Goal: Task Accomplishment & Management: Manage account settings

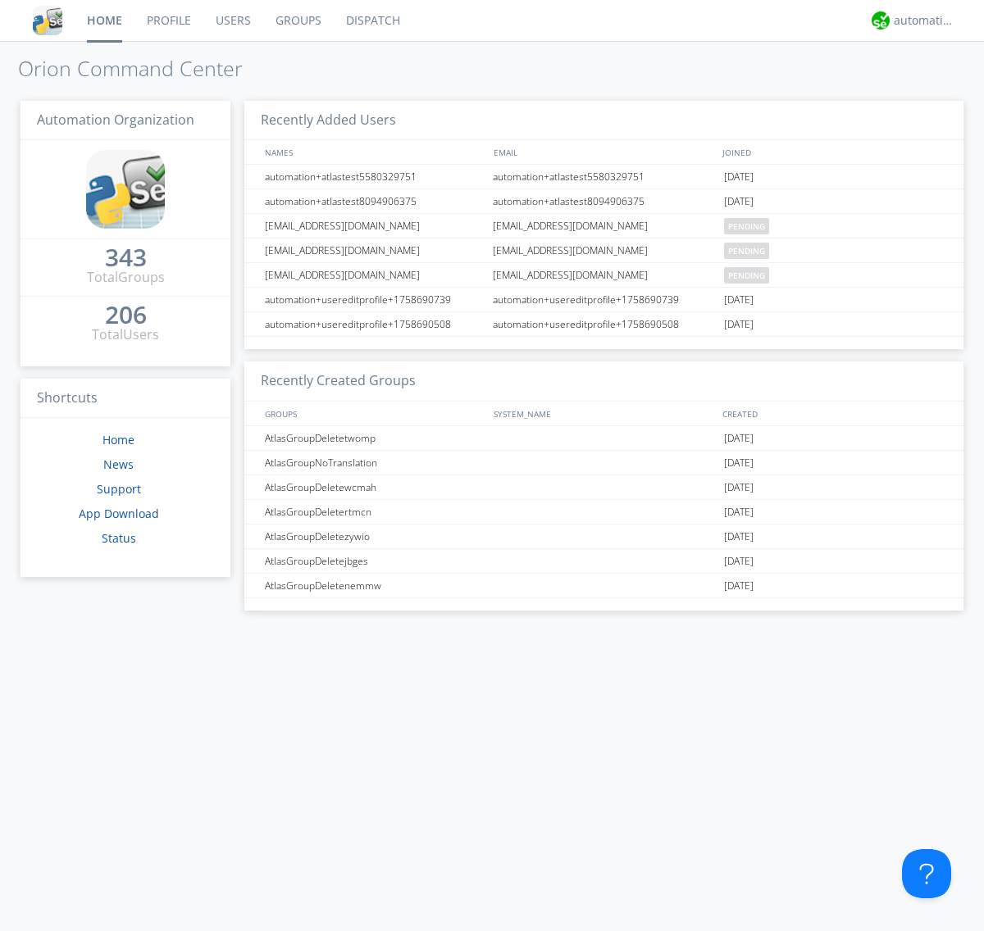
click at [232, 20] on link "Users" at bounding box center [233, 20] width 60 height 41
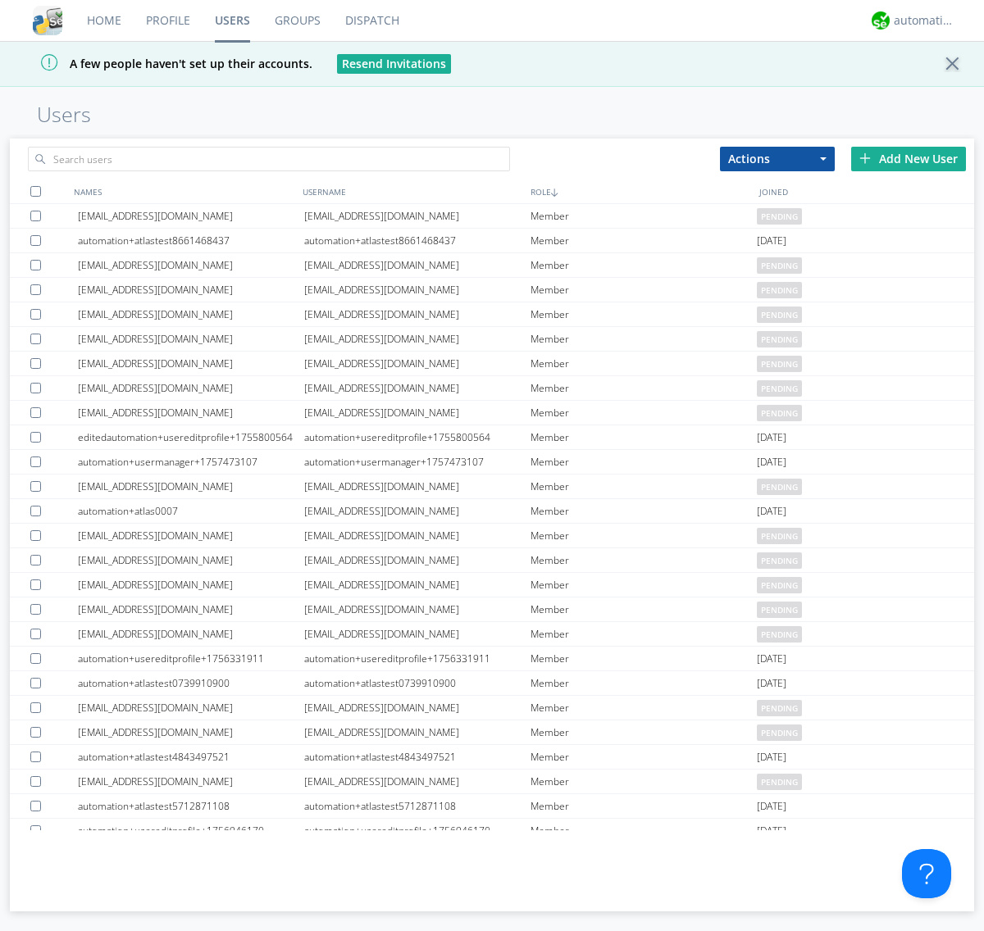
click at [908, 158] on div "Add New User" at bounding box center [908, 159] width 115 height 25
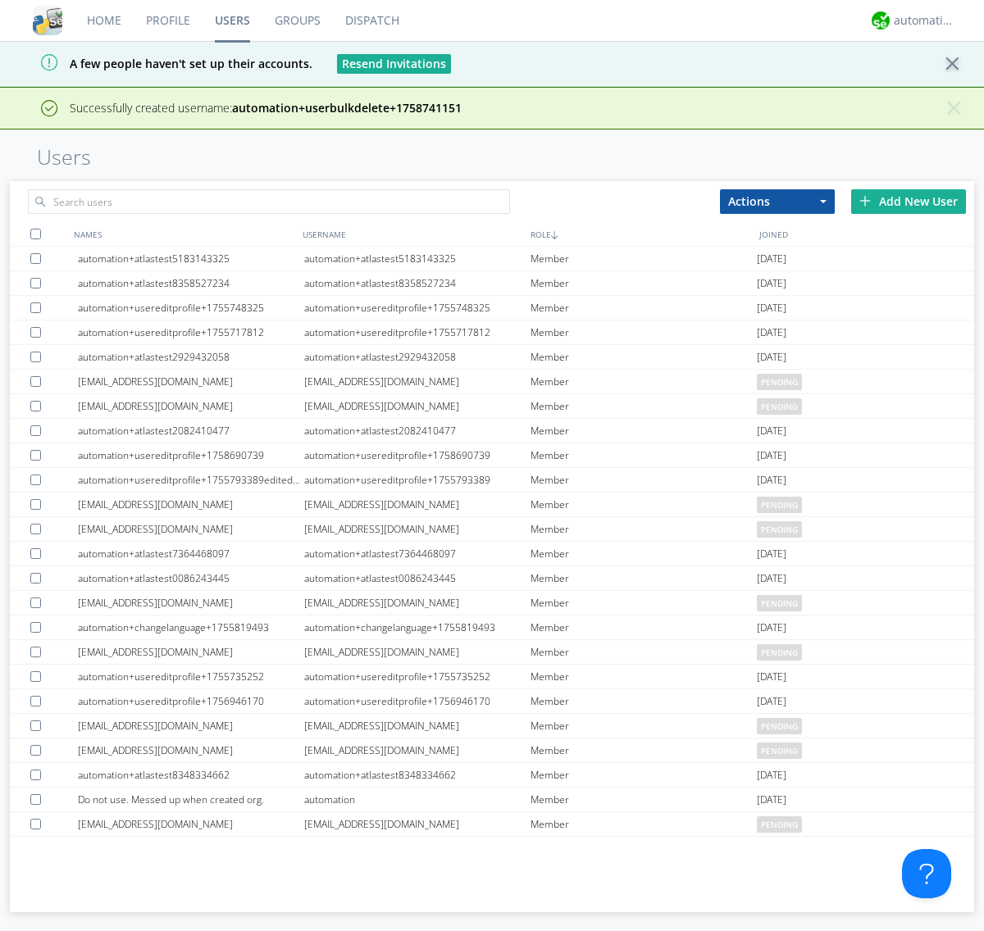
click at [908, 201] on div "Add New User" at bounding box center [908, 201] width 115 height 25
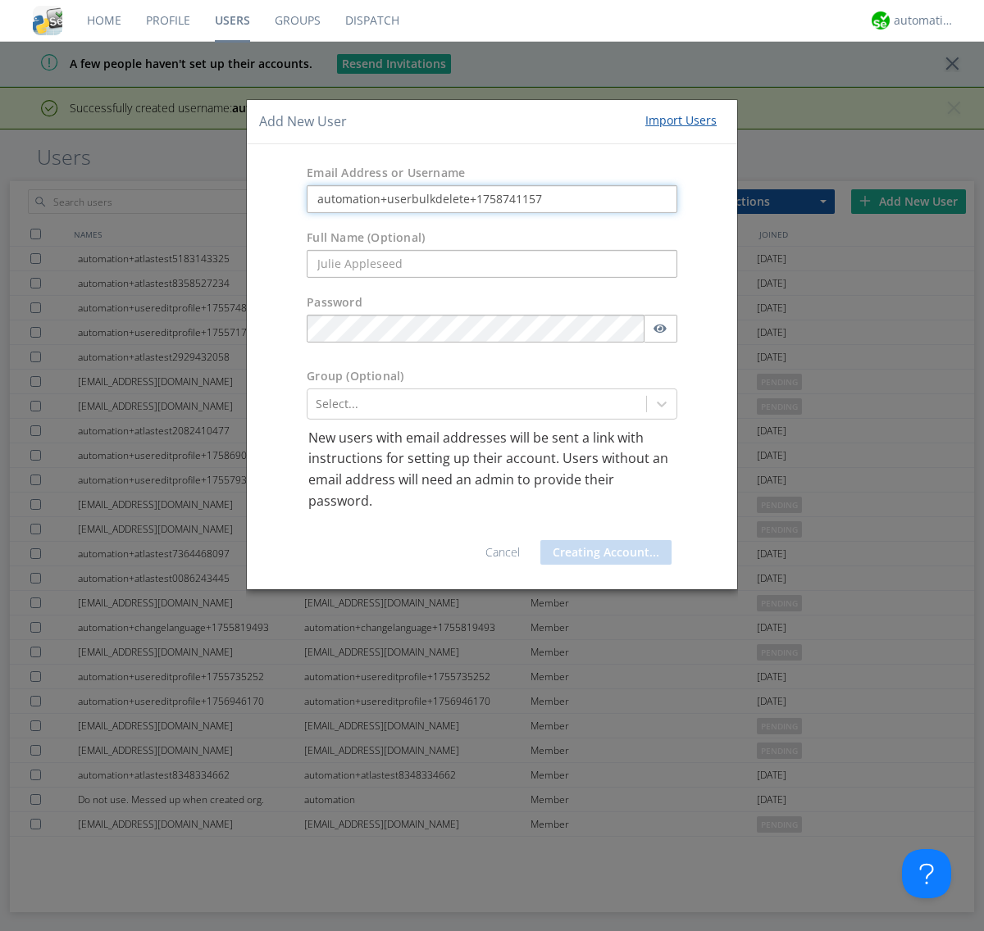
type input "automation+userbulkdelete+1758741157"
click at [602, 552] on button "Creating Account..." at bounding box center [605, 552] width 131 height 25
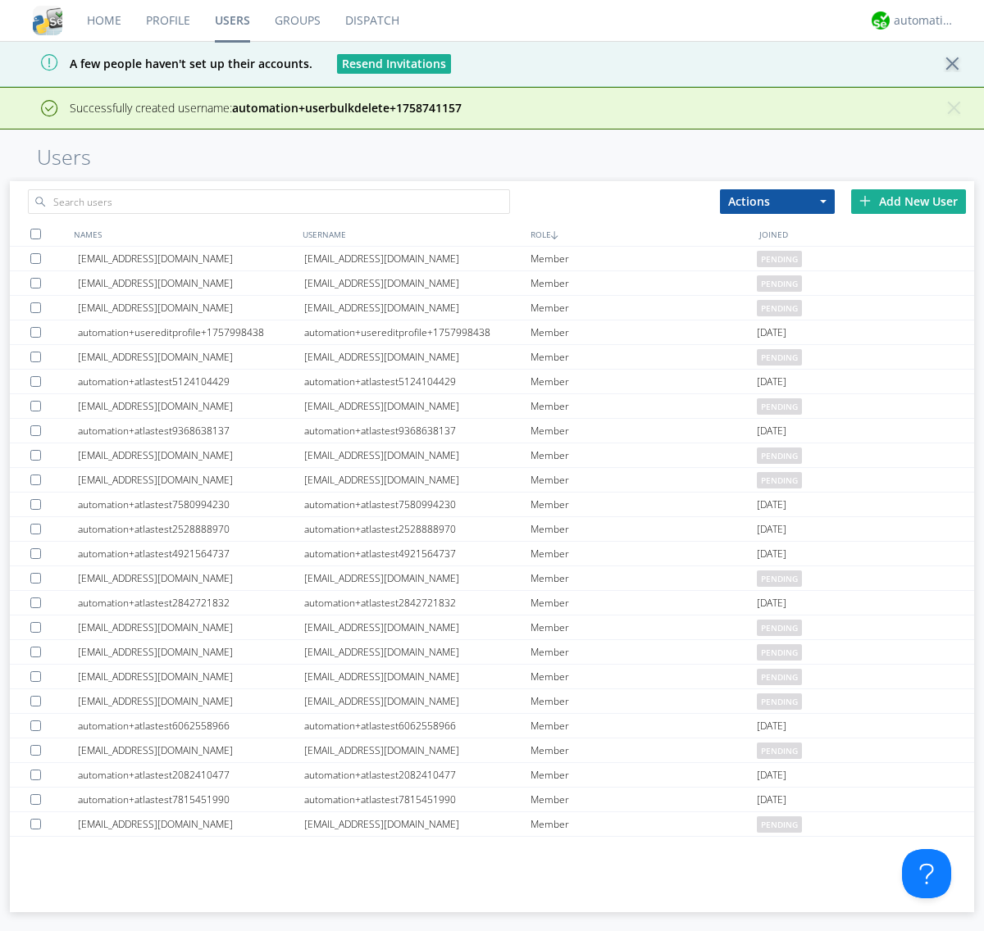
click at [908, 189] on div "Add New User" at bounding box center [908, 201] width 115 height 25
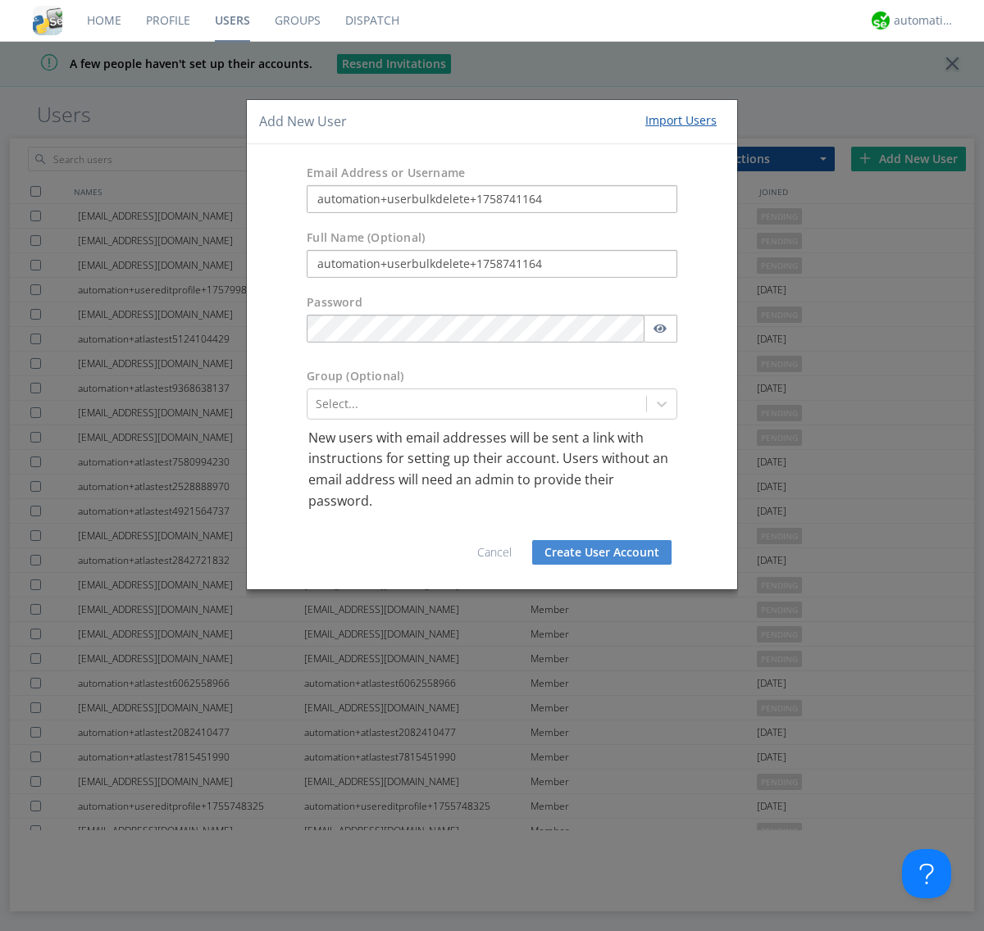
click at [602, 552] on button "Create User Account" at bounding box center [601, 552] width 139 height 25
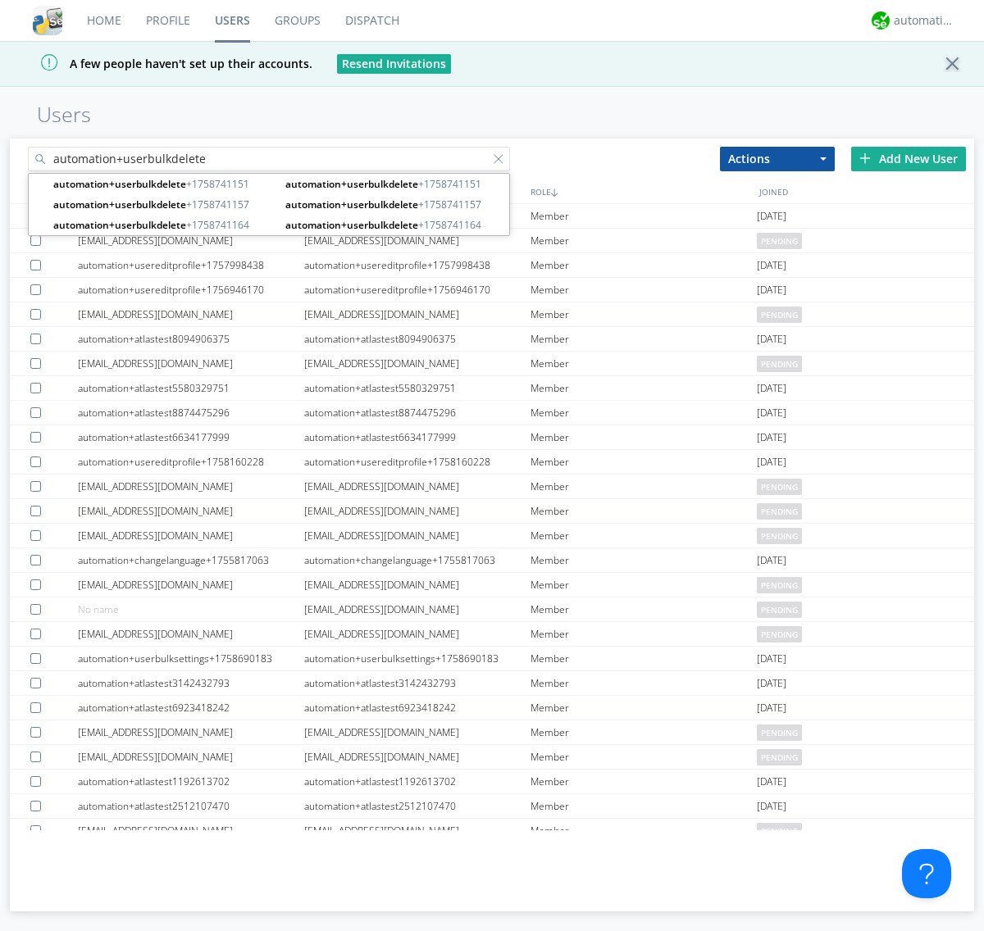
type input "automation+userbulkdelete"
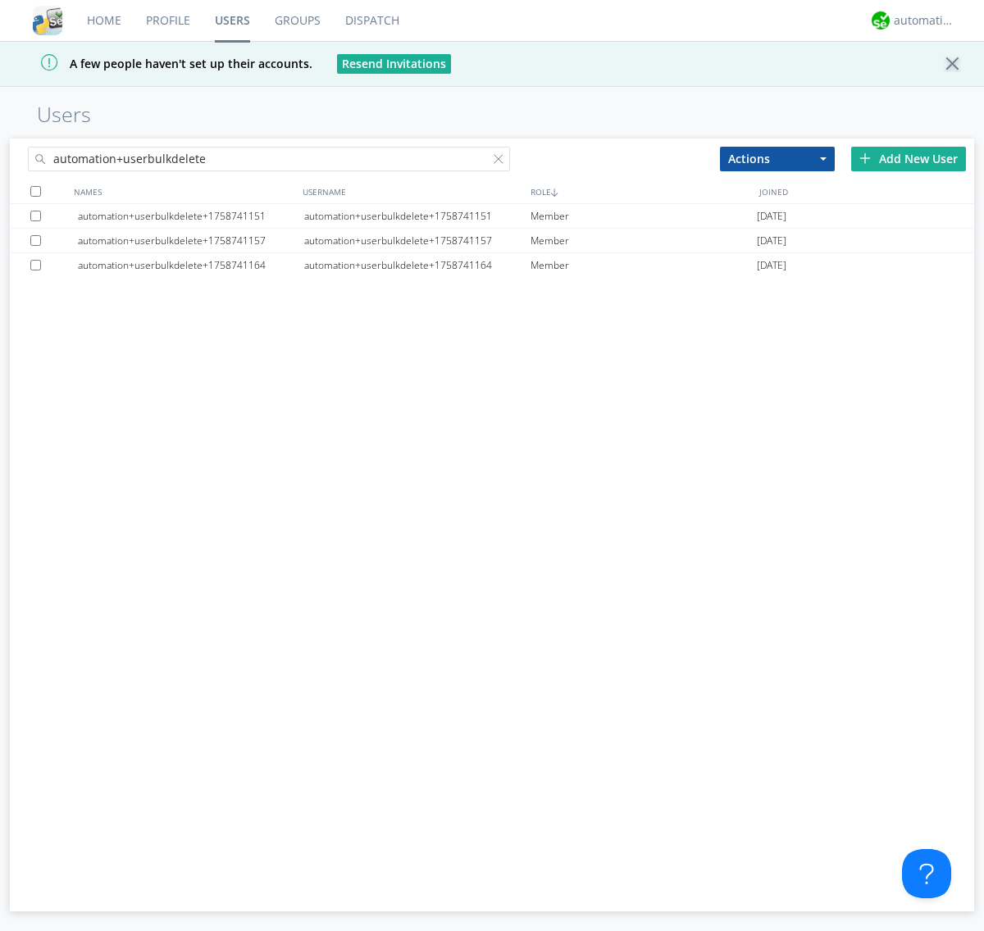
click at [35, 191] on div at bounding box center [35, 191] width 11 height 11
click at [777, 158] on button "Actions" at bounding box center [777, 159] width 115 height 25
click at [0, 0] on link "Delete User" at bounding box center [0, 0] width 0 height 0
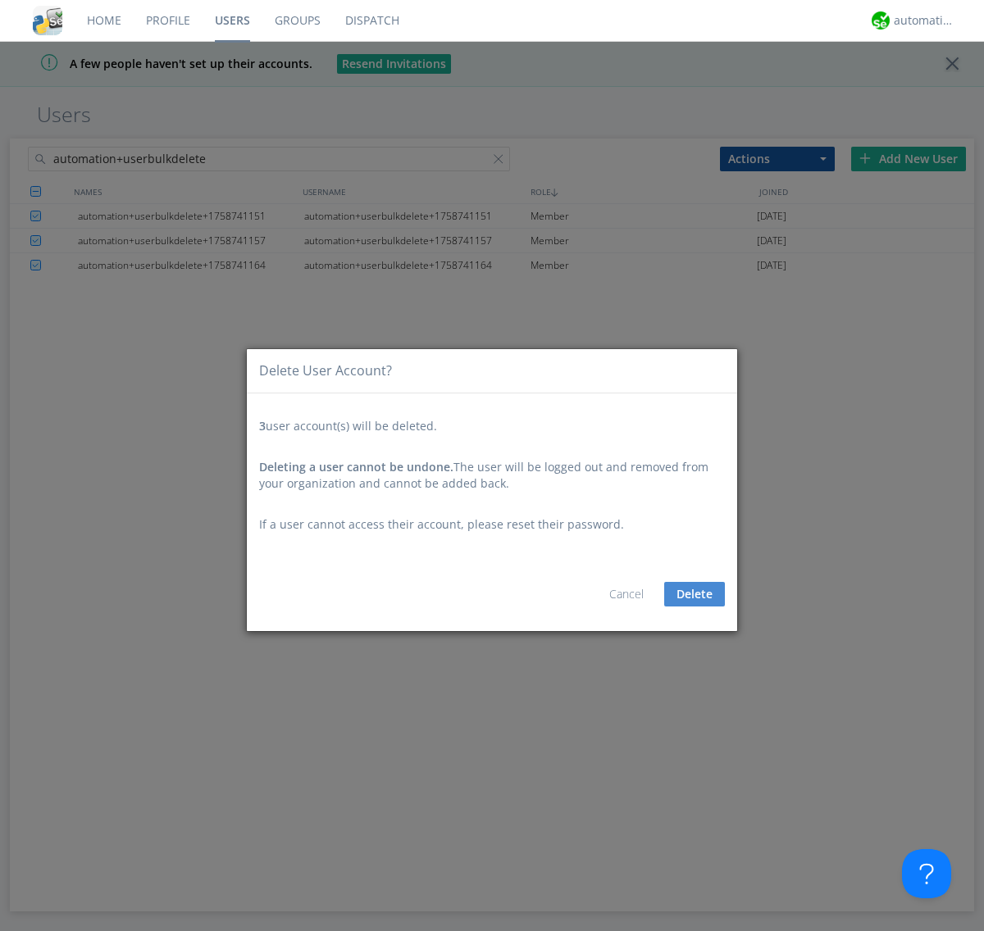
click at [694, 593] on button "Delete" at bounding box center [694, 594] width 61 height 25
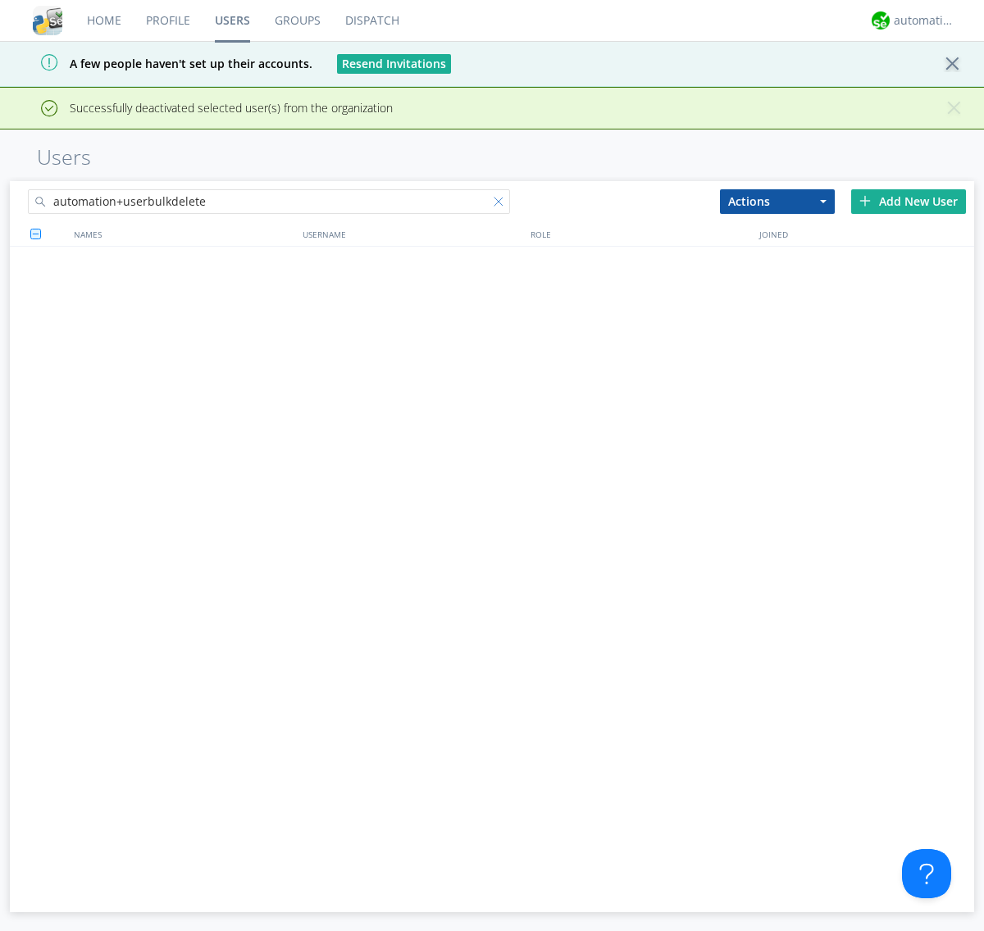
click at [502, 197] on div at bounding box center [501, 205] width 16 height 16
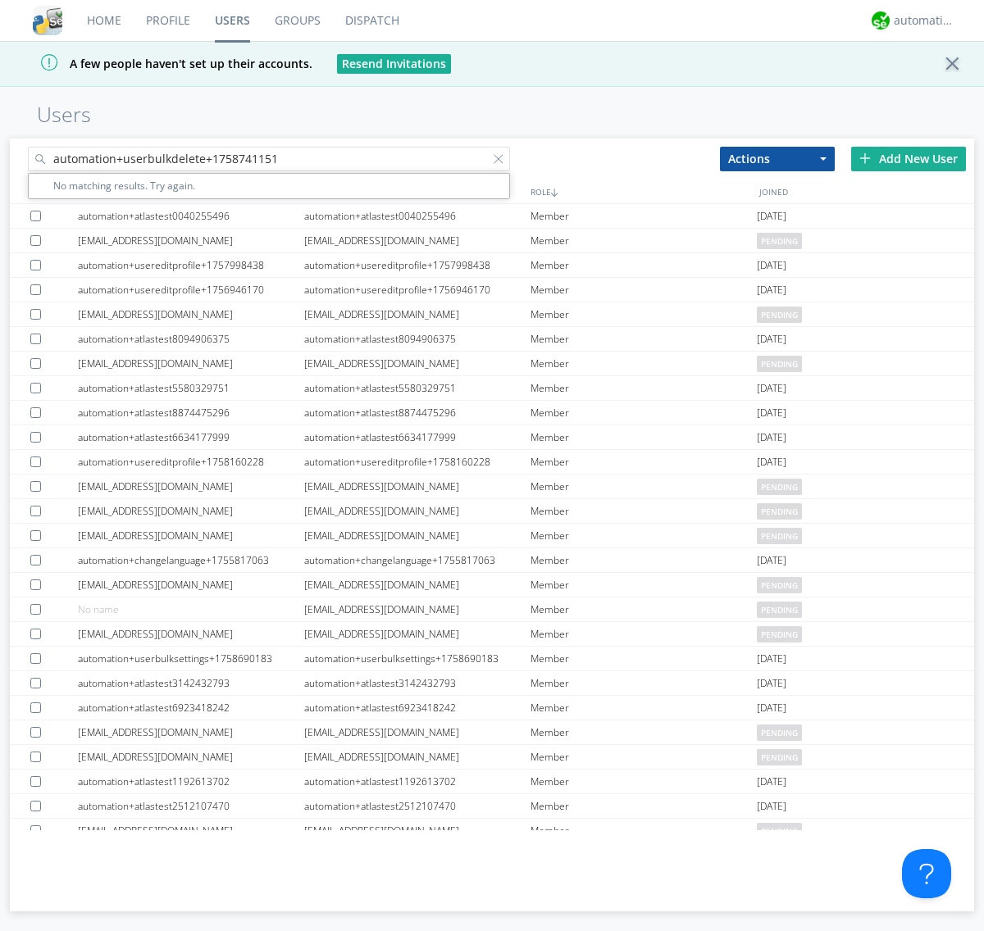
type input "automation+userbulkdelete+1758741151"
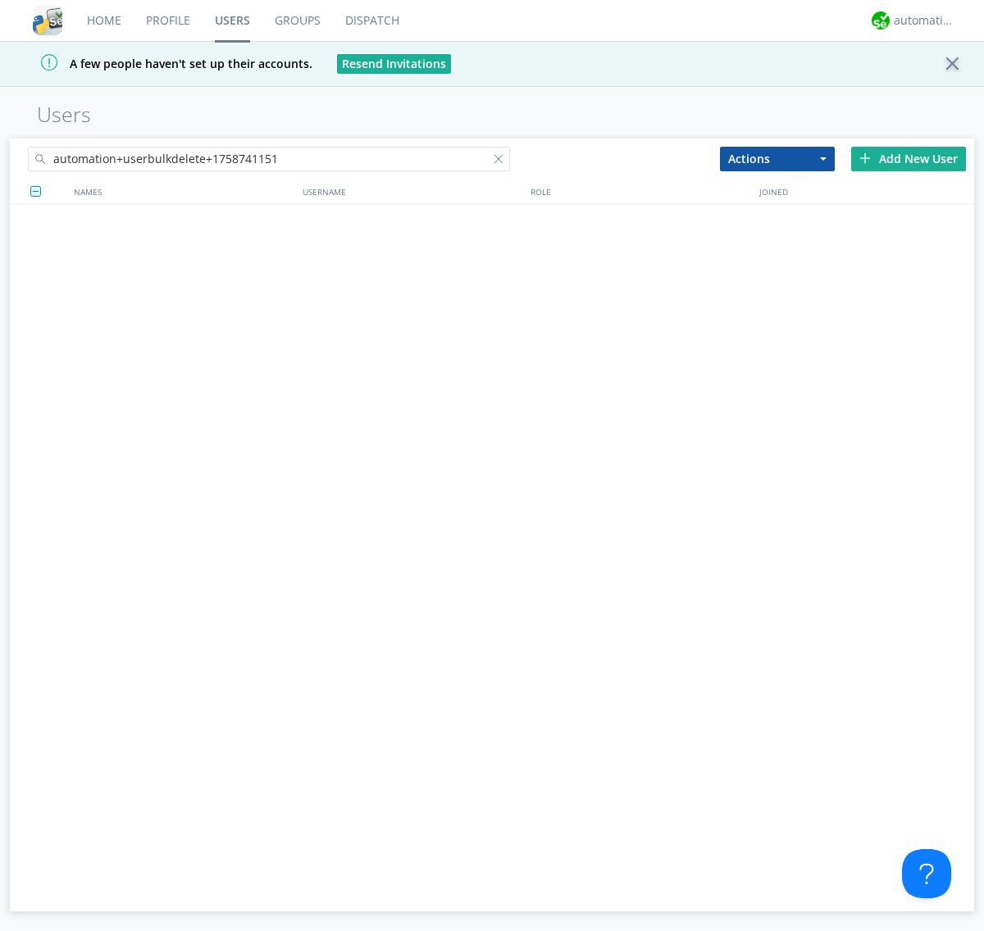
click at [502, 161] on div at bounding box center [501, 162] width 16 height 16
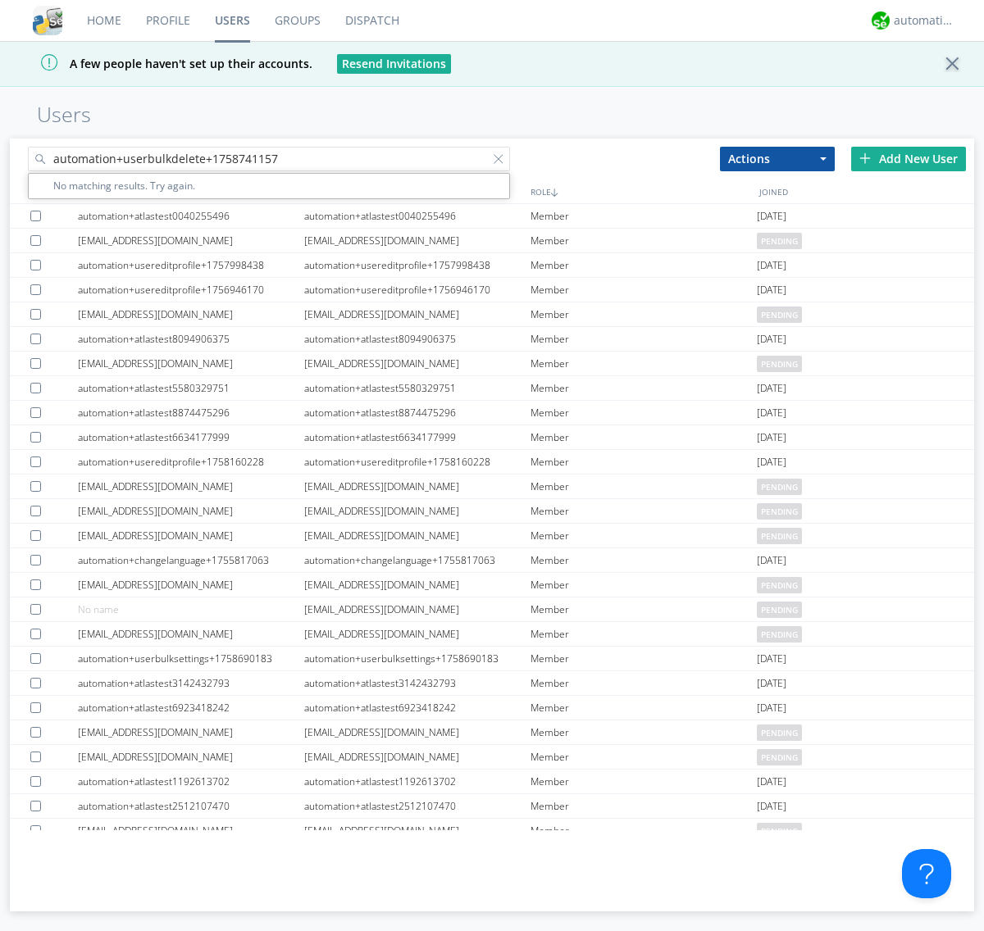
type input "automation+userbulkdelete+1758741157"
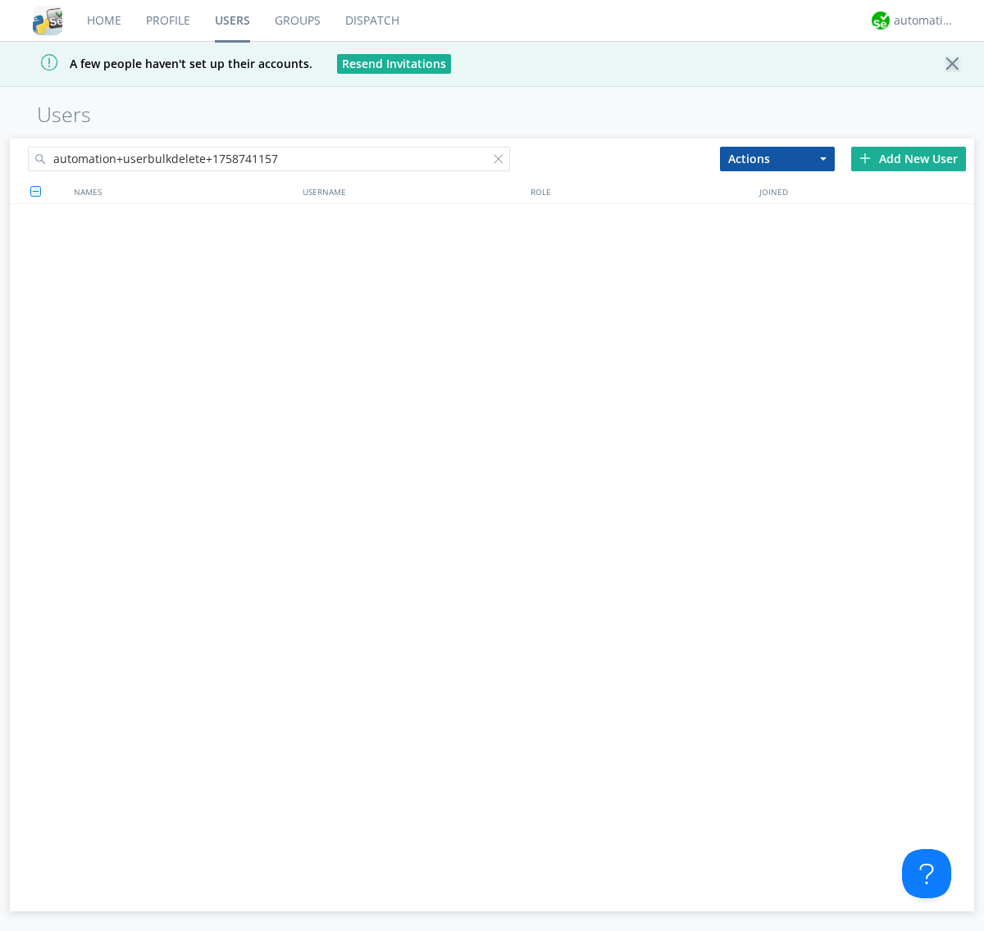
click at [502, 161] on div at bounding box center [501, 162] width 16 height 16
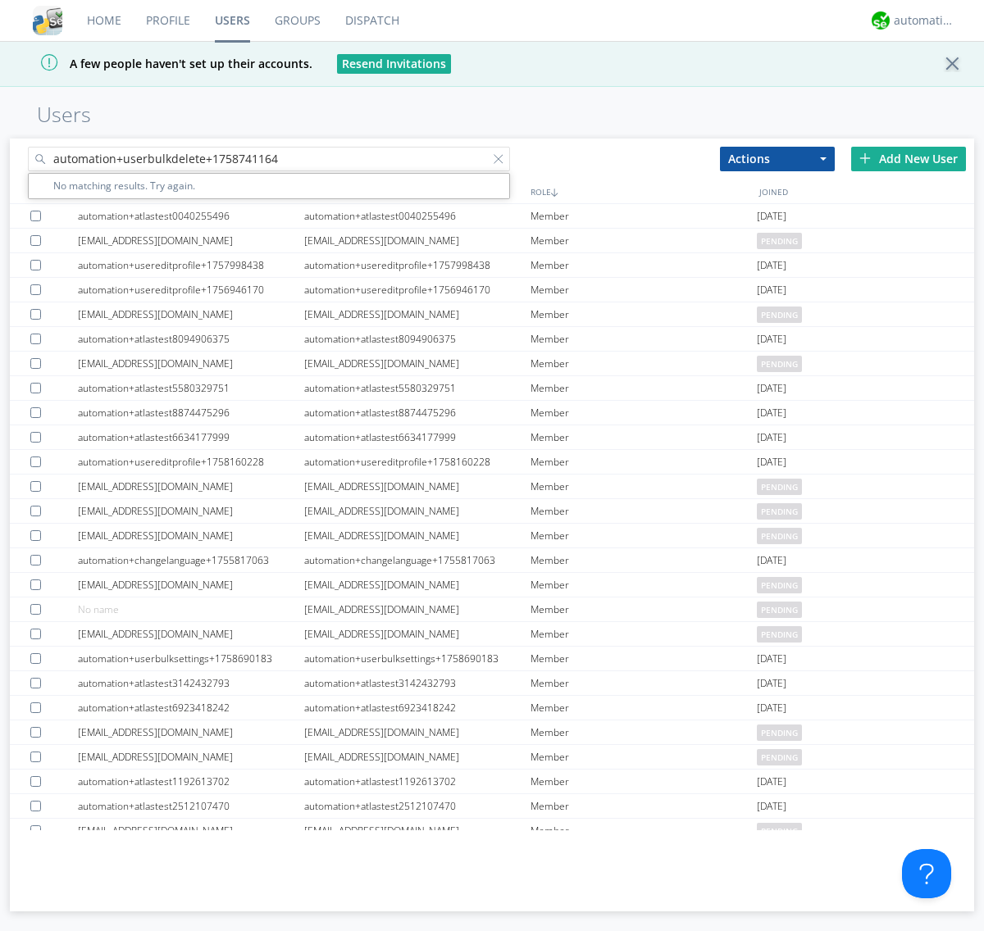
type input "automation+userbulkdelete+1758741164"
